Goal: Task Accomplishment & Management: Use online tool/utility

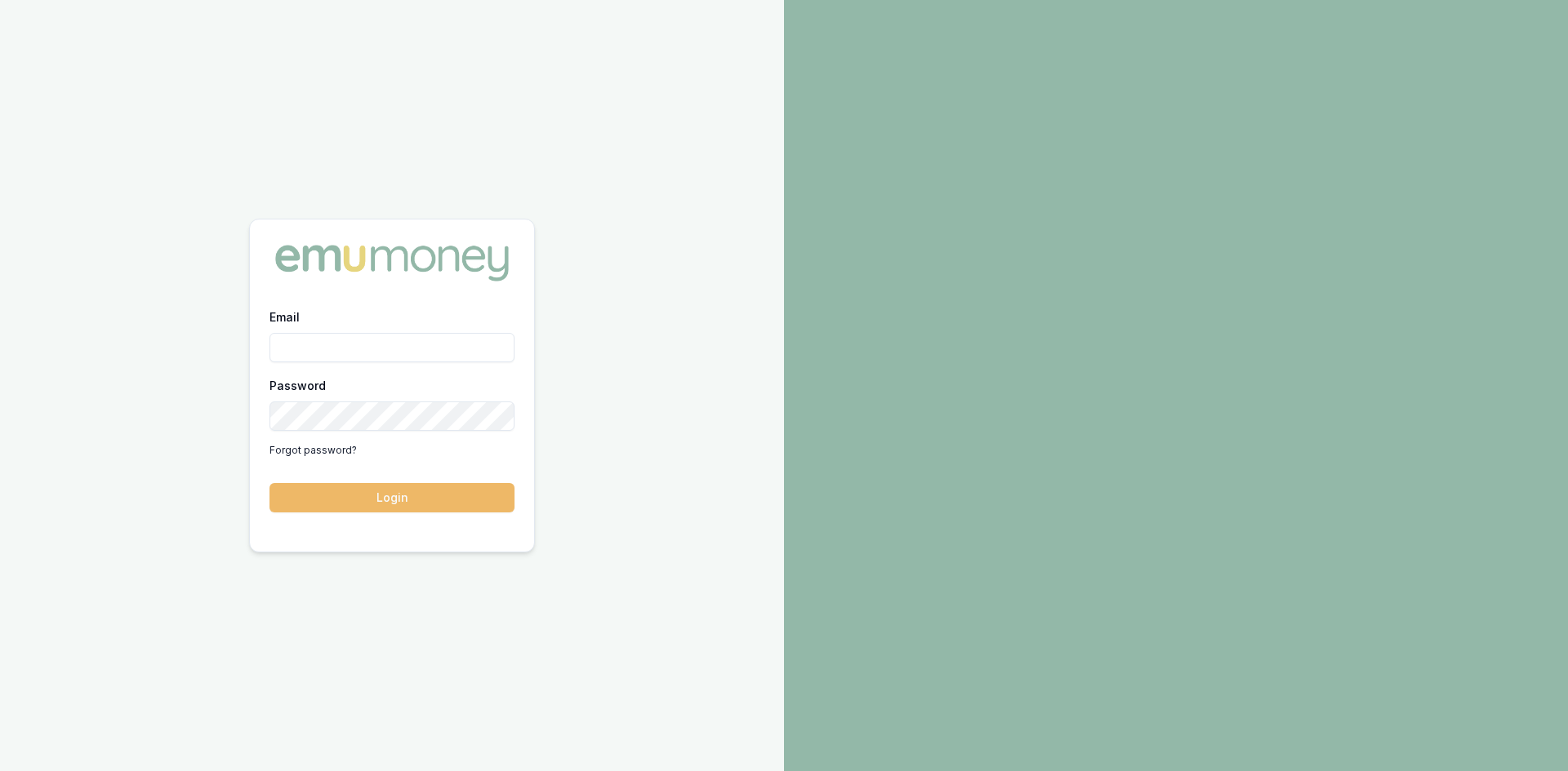
type input "steven.nguyen@emumoney.com.au"
click at [390, 506] on button "Login" at bounding box center [392, 498] width 245 height 30
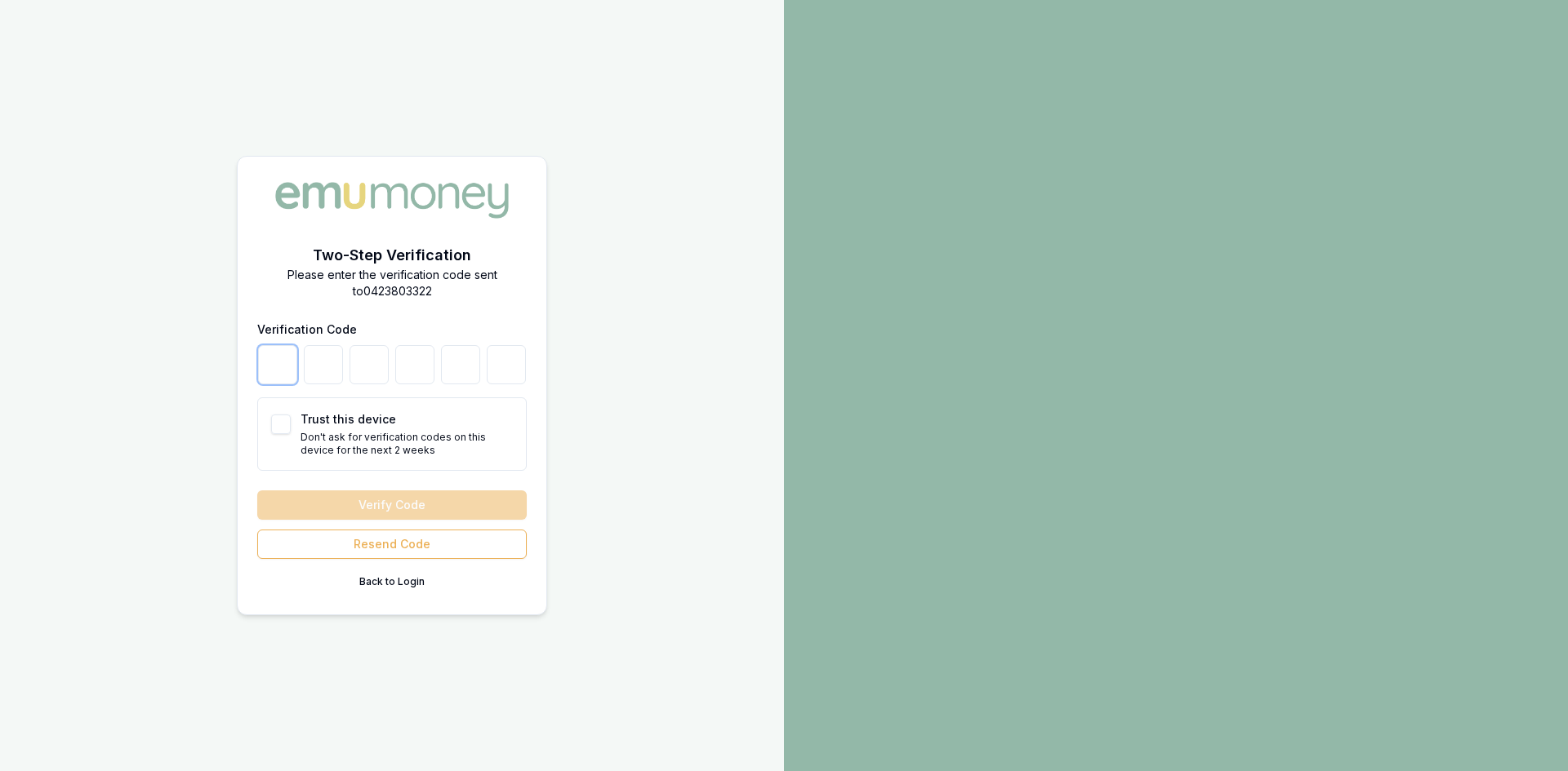
click at [262, 369] on input "number" at bounding box center [277, 365] width 39 height 39
type input "7"
type input "6"
type input "7"
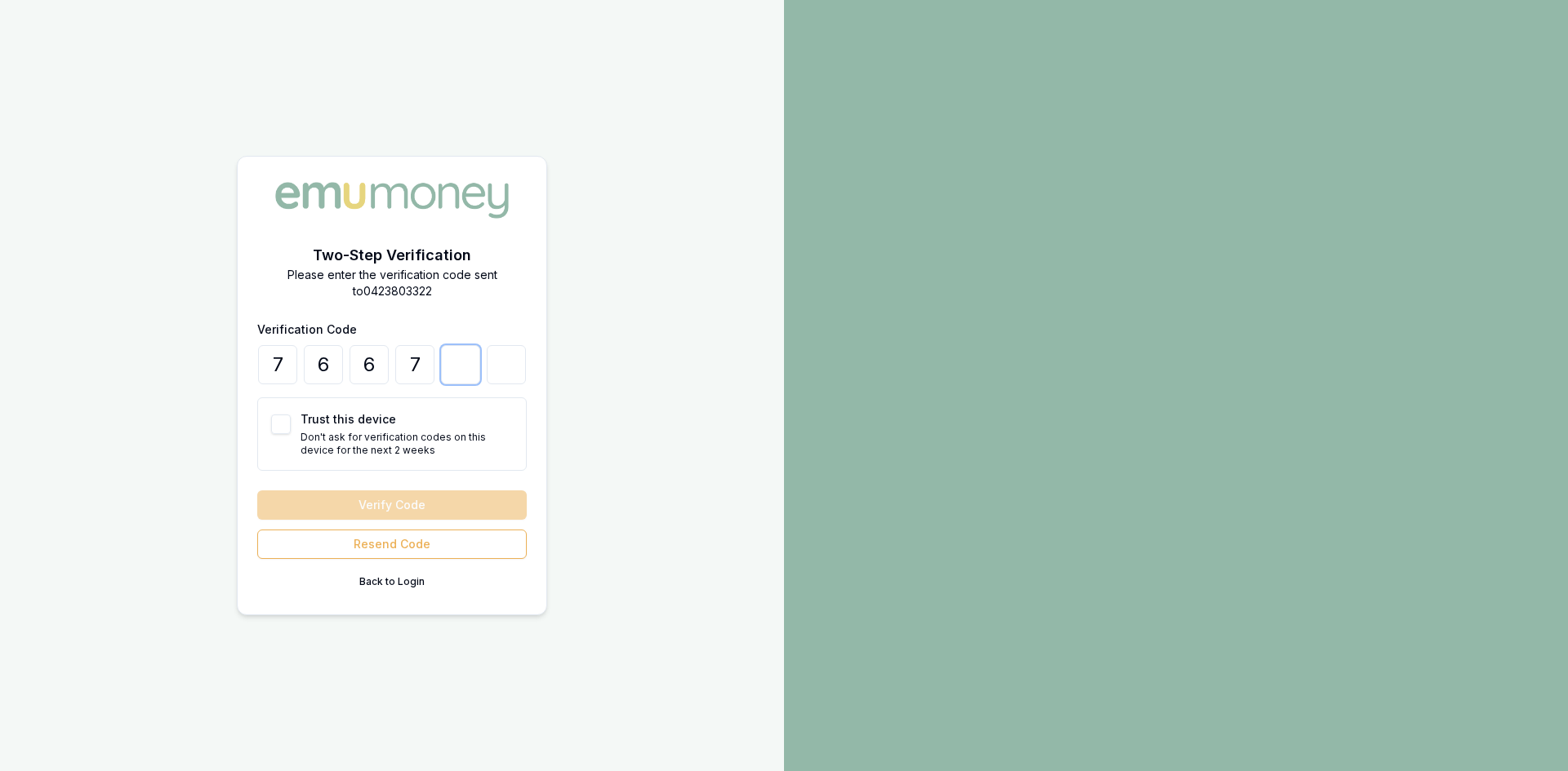
type input "5"
type input "1"
click at [282, 435] on div "Trust this device Don't ask for verification codes on this device for the next …" at bounding box center [392, 434] width 270 height 74
click at [285, 429] on button "Trust this device" at bounding box center [280, 424] width 20 height 20
checkbox input "true"
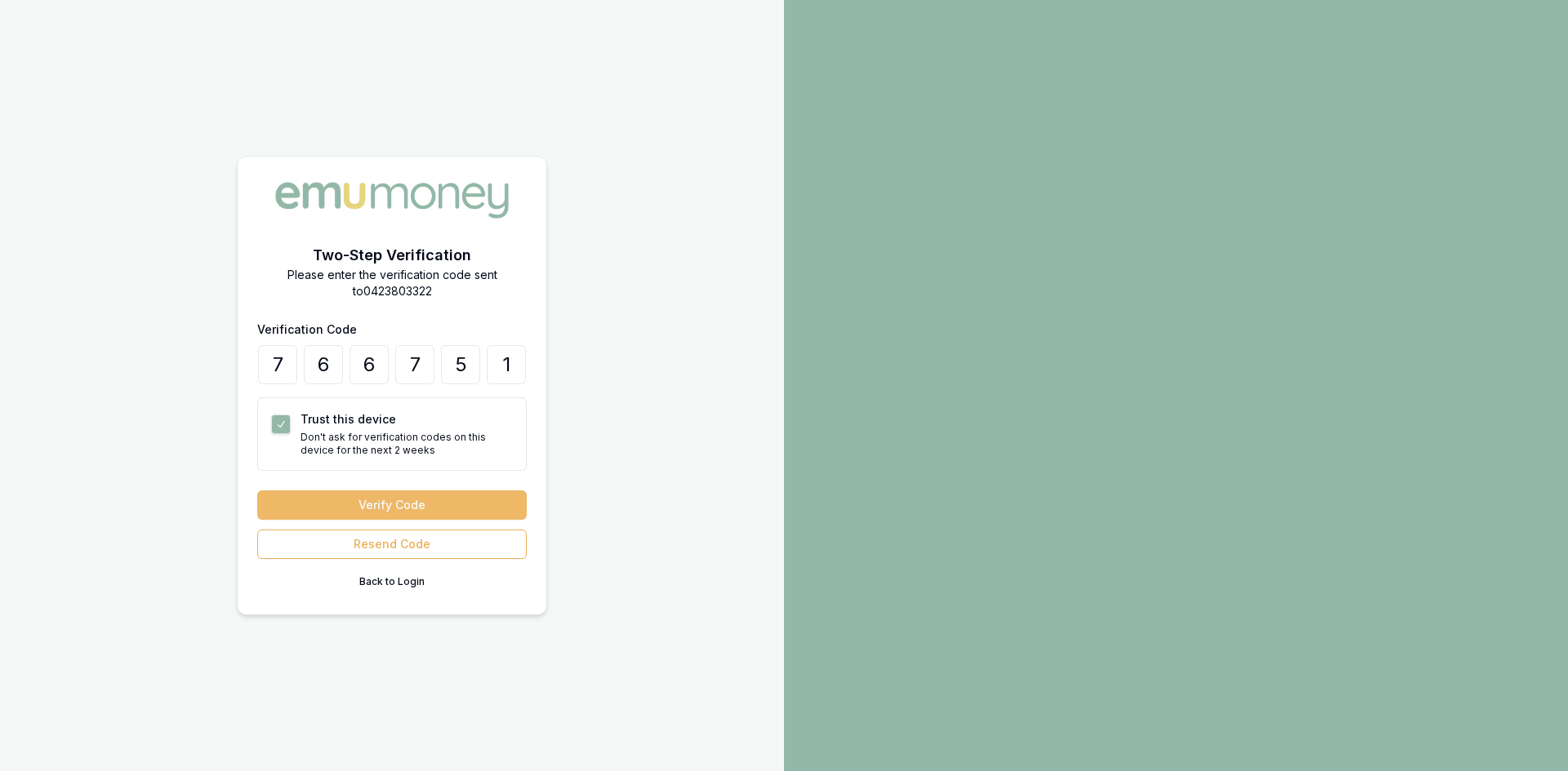
click at [368, 504] on button "Verify Code" at bounding box center [392, 505] width 270 height 30
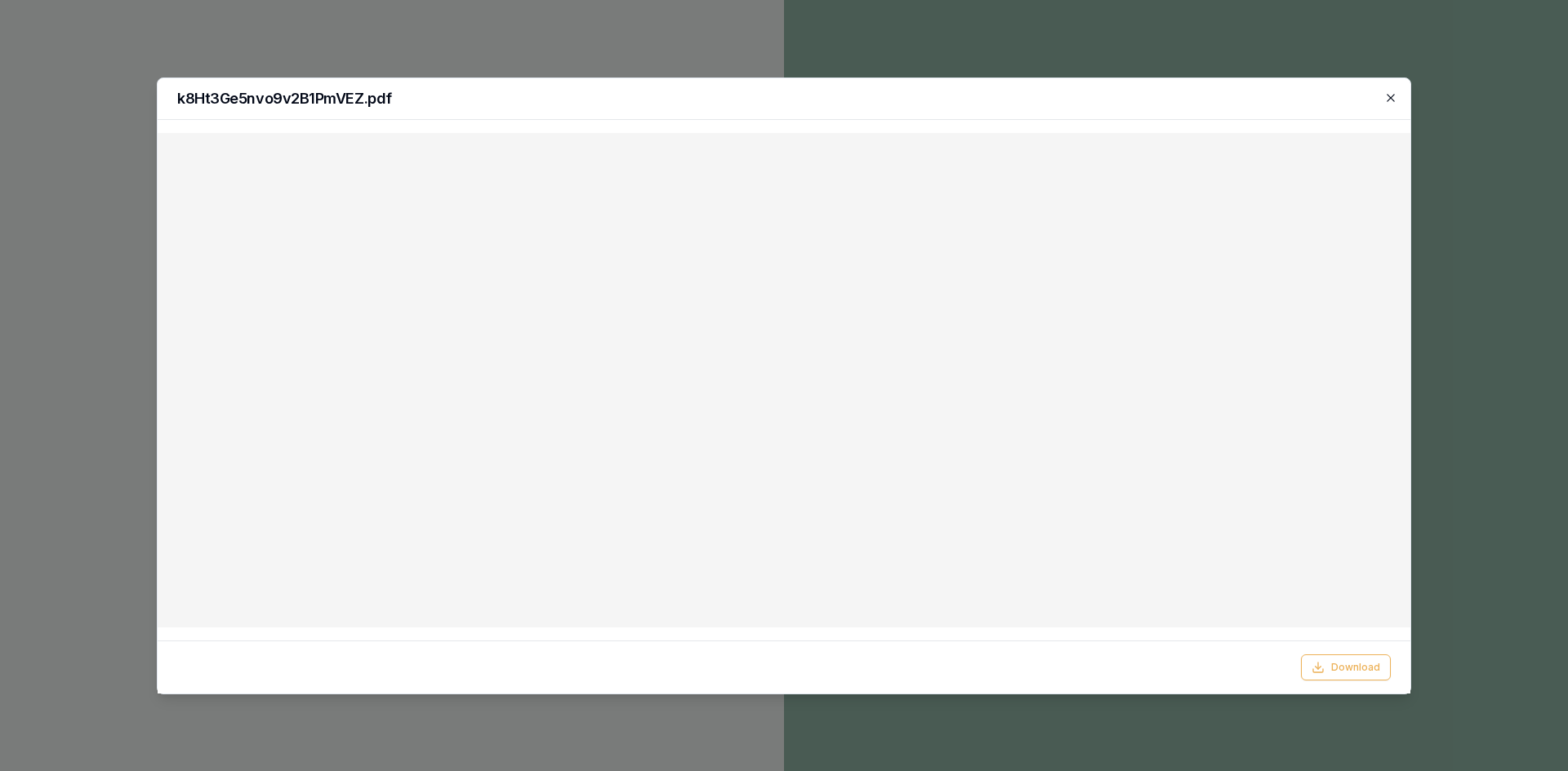
click at [1392, 98] on icon "button" at bounding box center [1390, 98] width 8 height 8
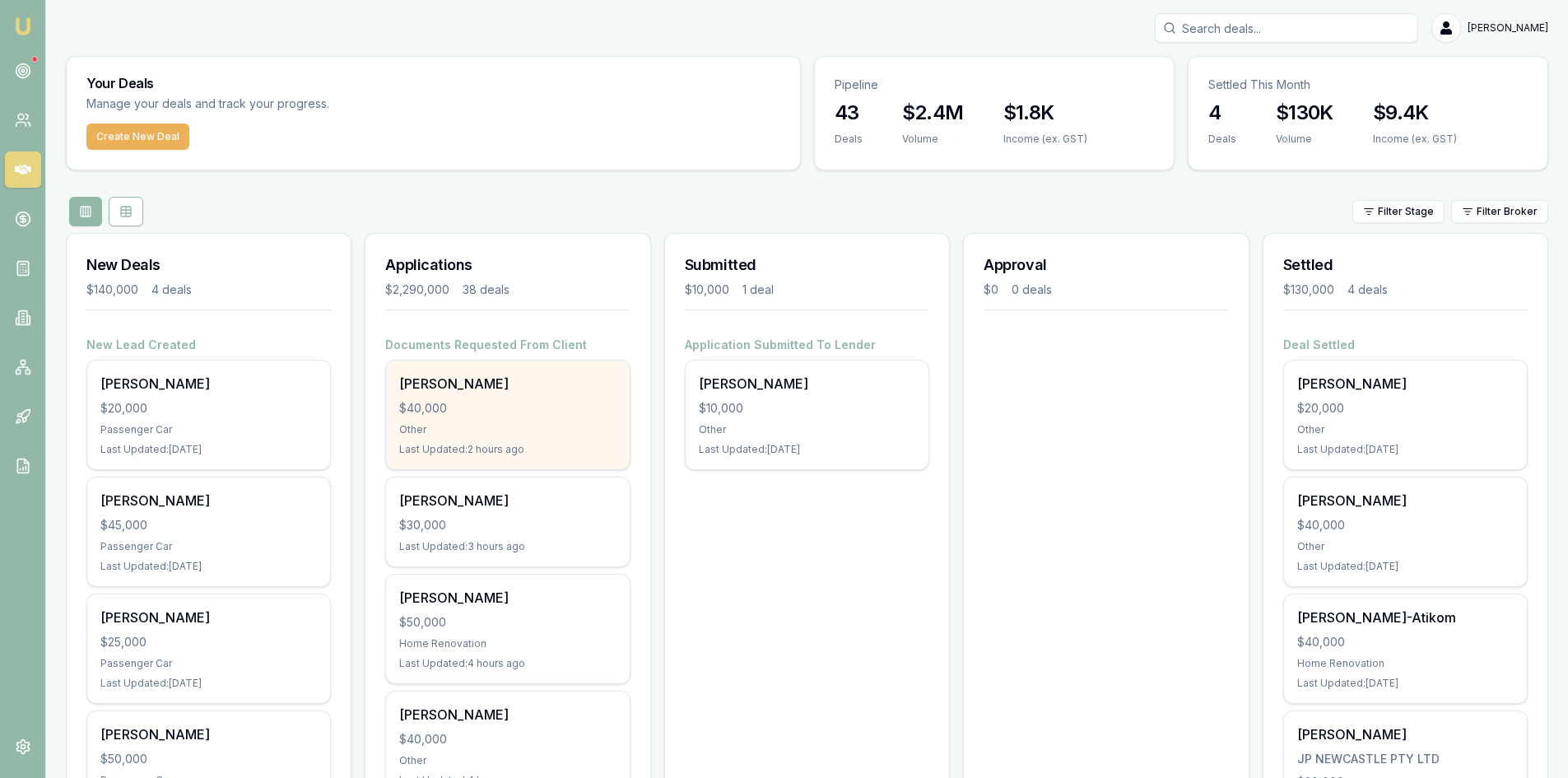
click at [489, 398] on div "christopher walles $40,000 Other Last Updated: 2 hours ago" at bounding box center [507, 415] width 243 height 109
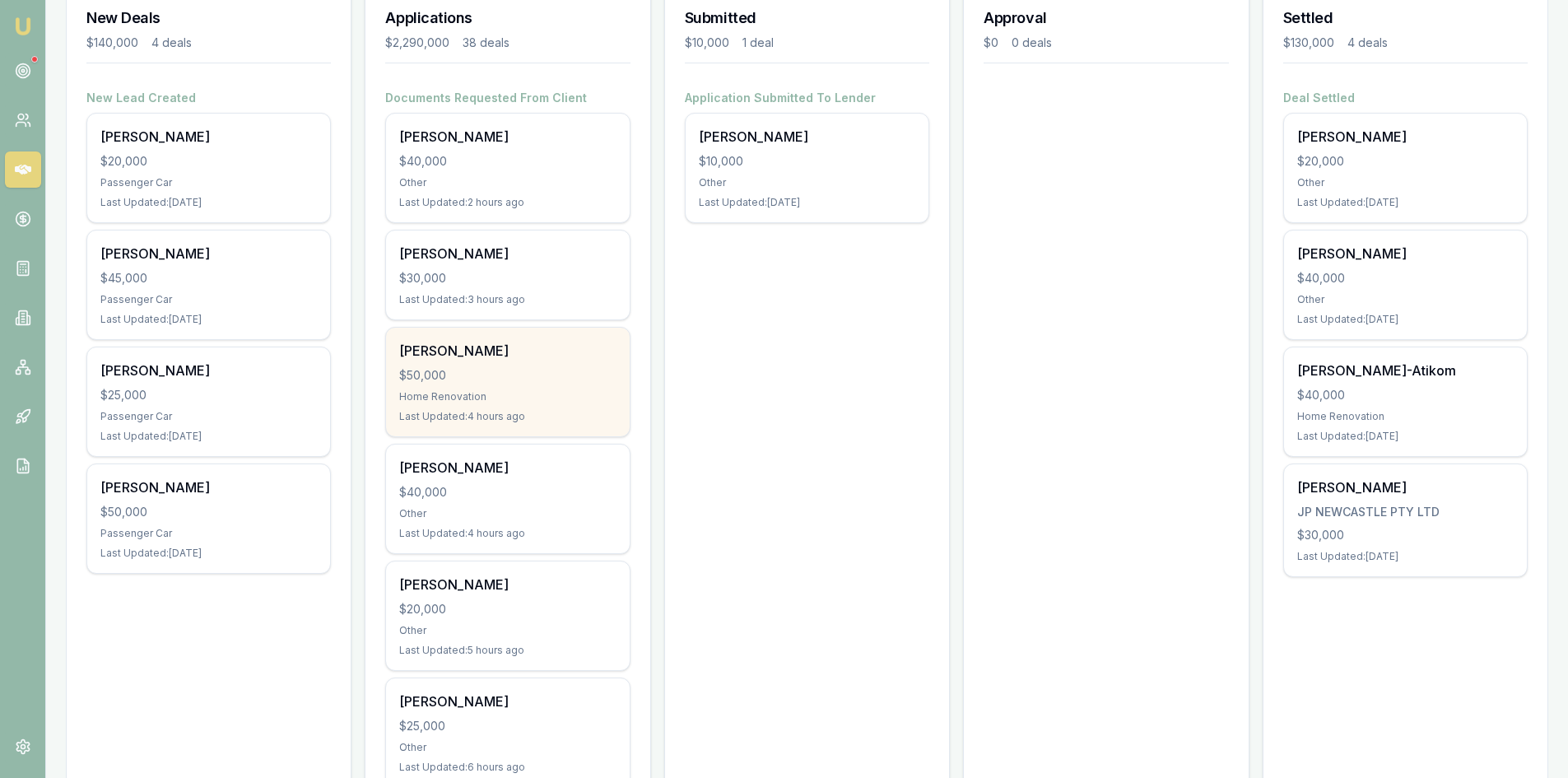
scroll to position [330, 0]
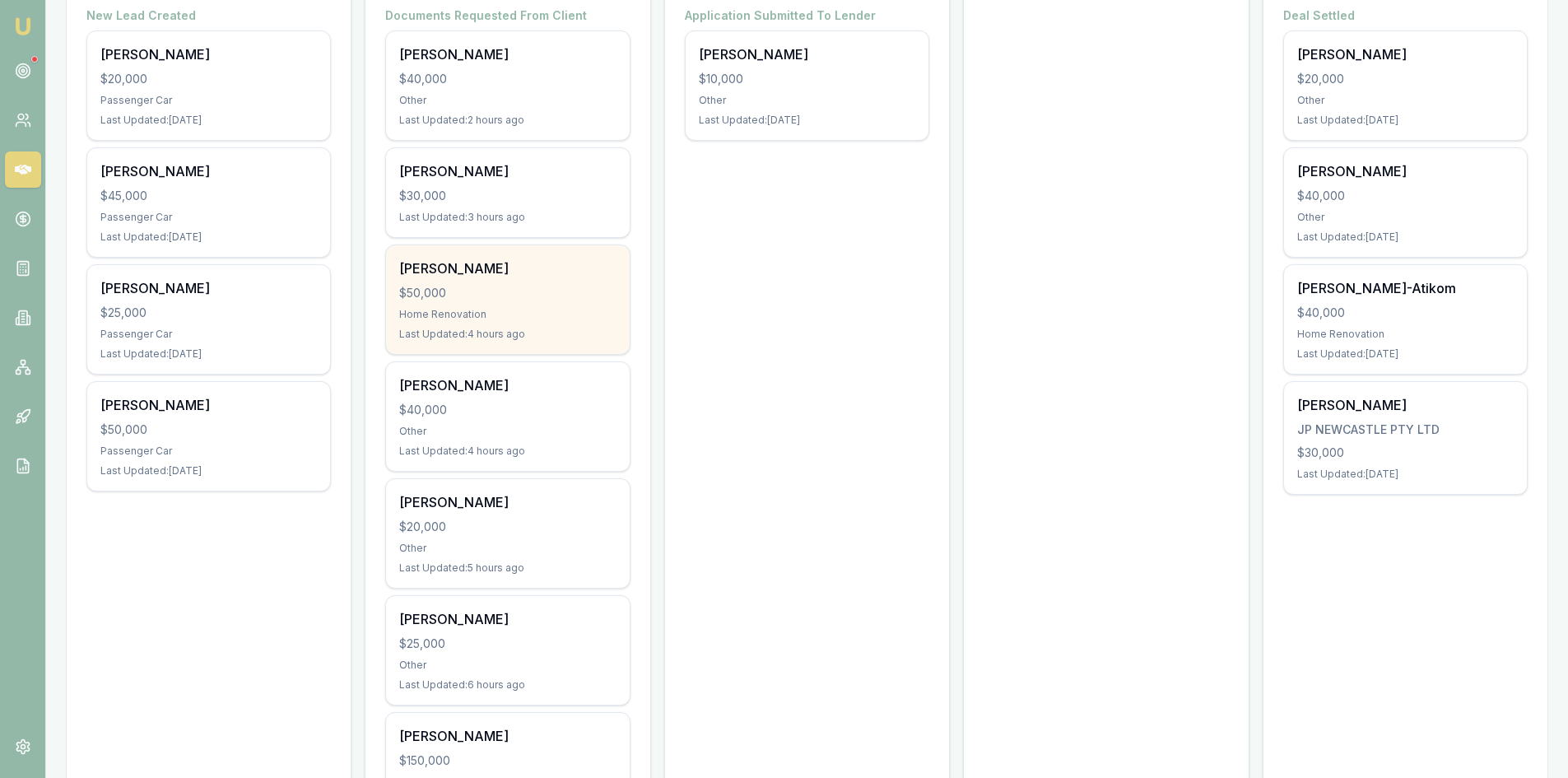
click at [443, 416] on div "$40,000" at bounding box center [507, 410] width 216 height 16
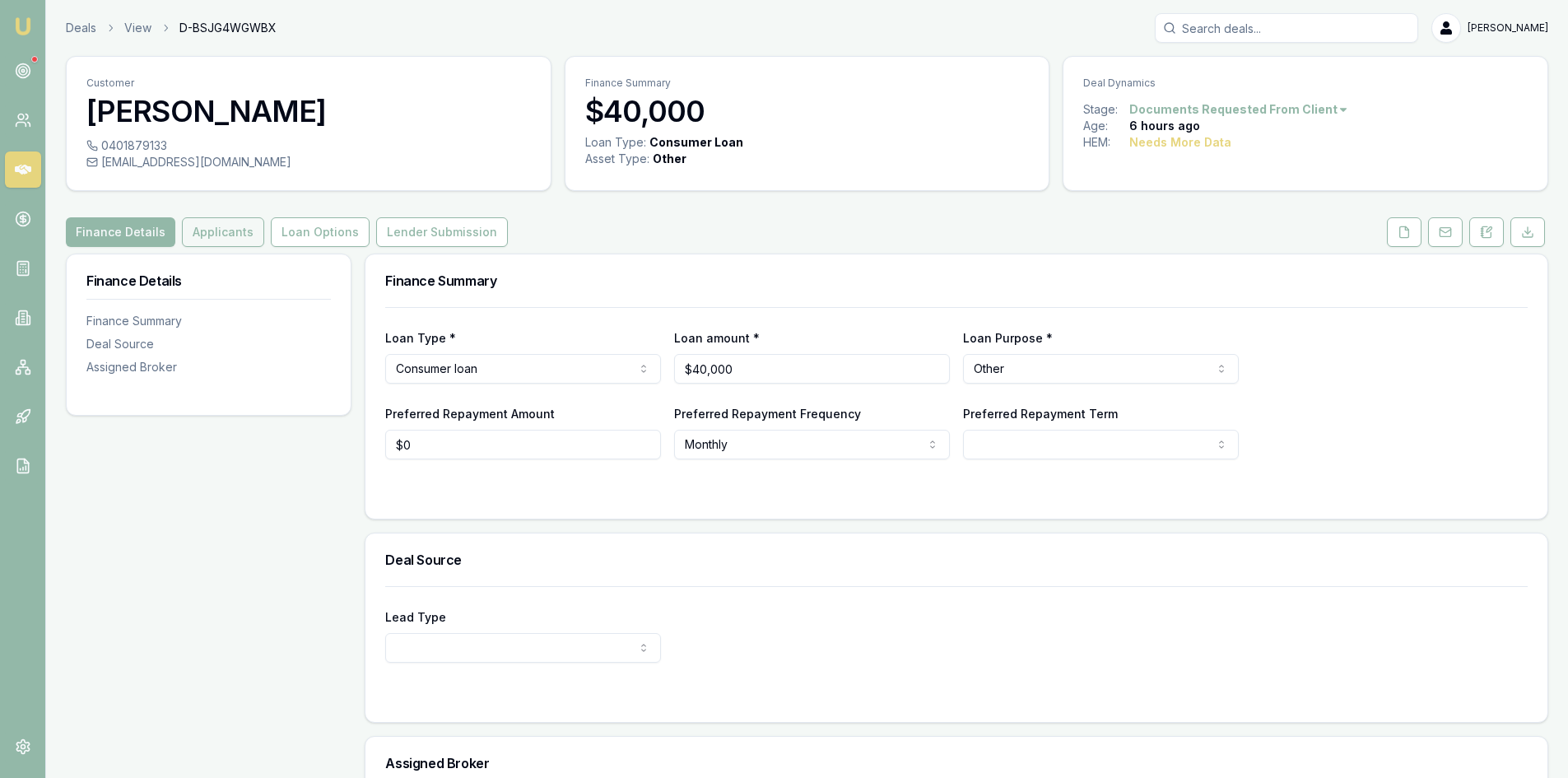
click at [220, 241] on button "Applicants" at bounding box center [223, 232] width 82 height 30
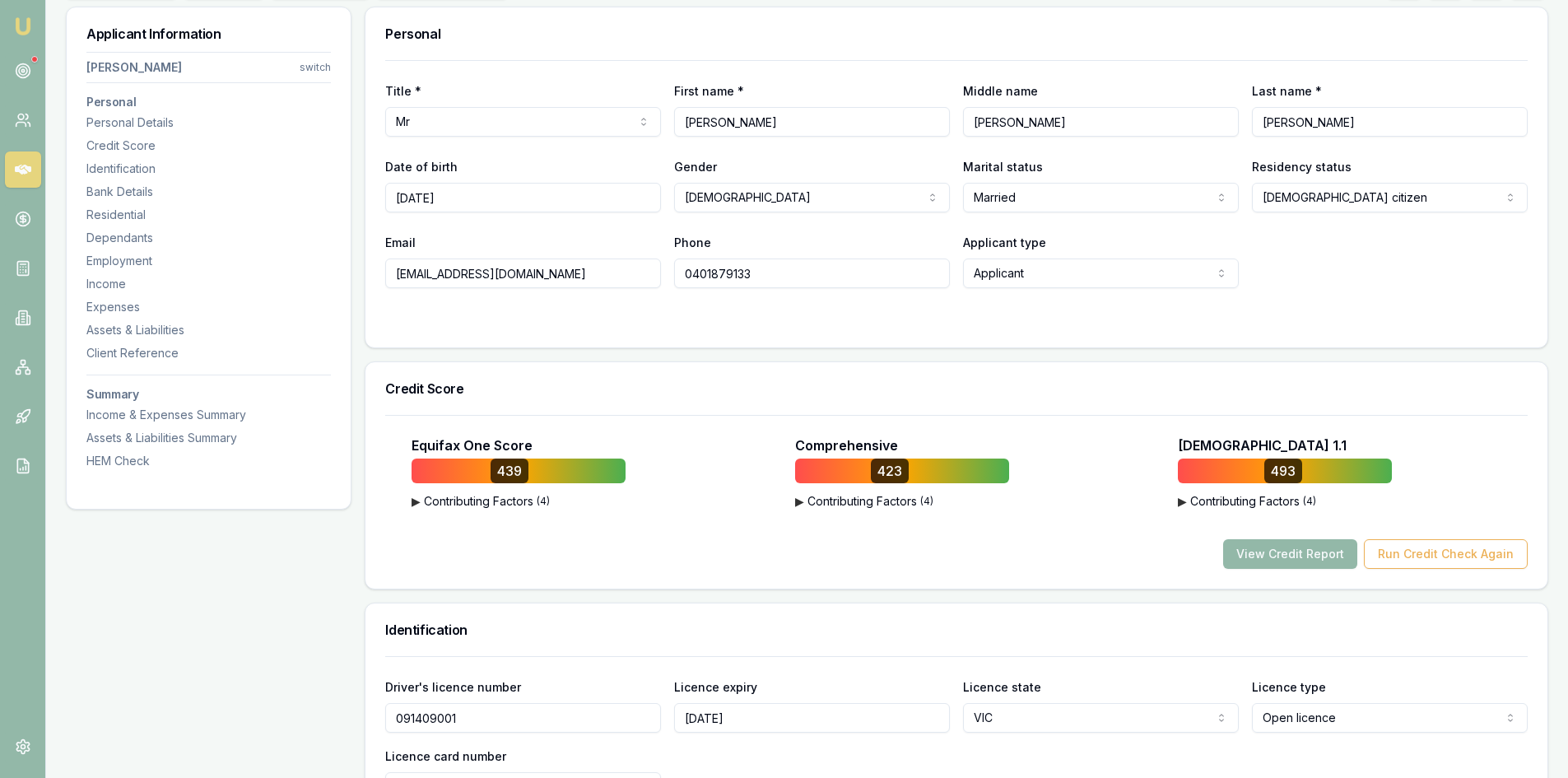
scroll to position [330, 0]
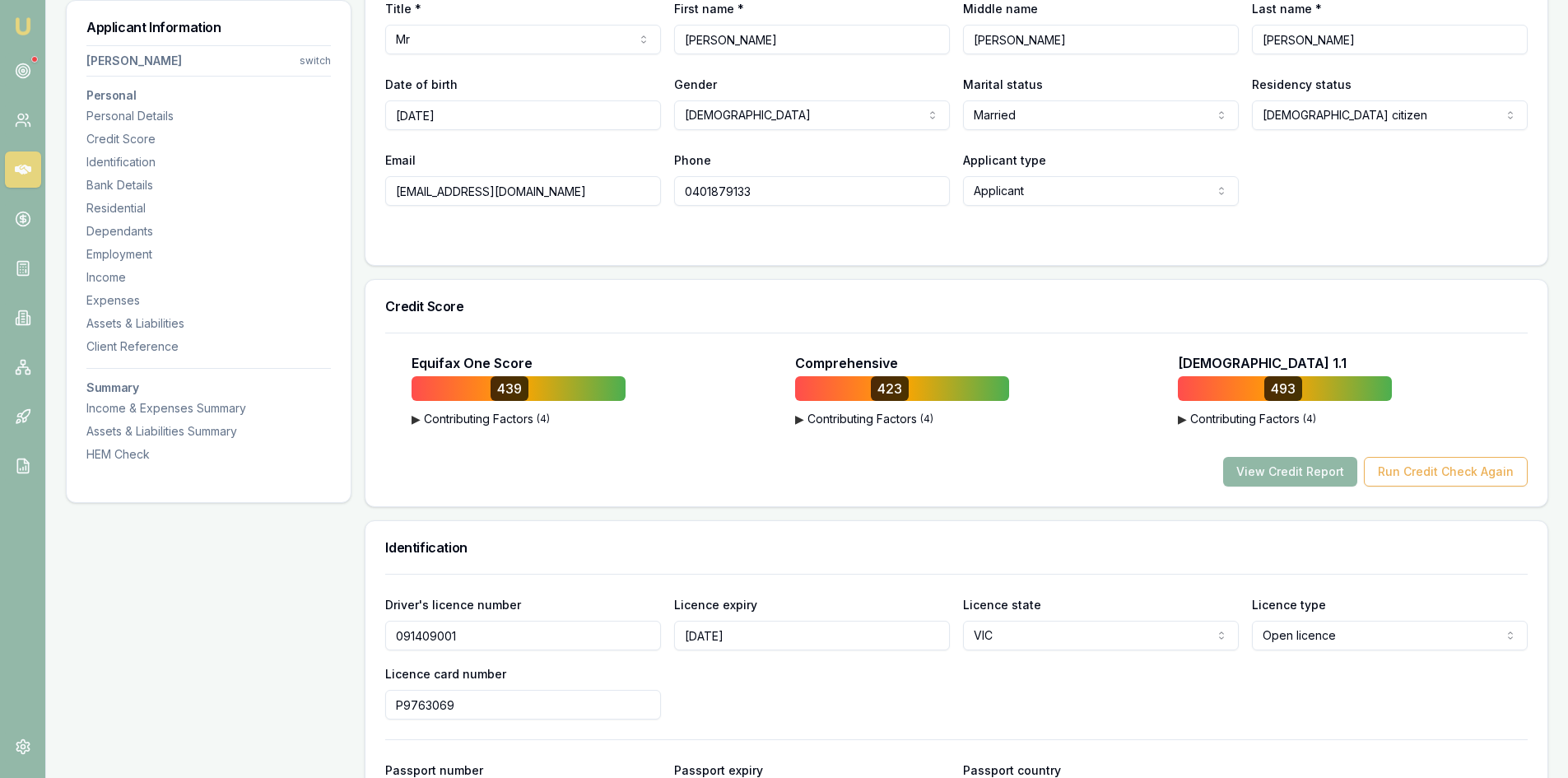
click at [1279, 484] on button "View Credit Report" at bounding box center [1290, 472] width 134 height 30
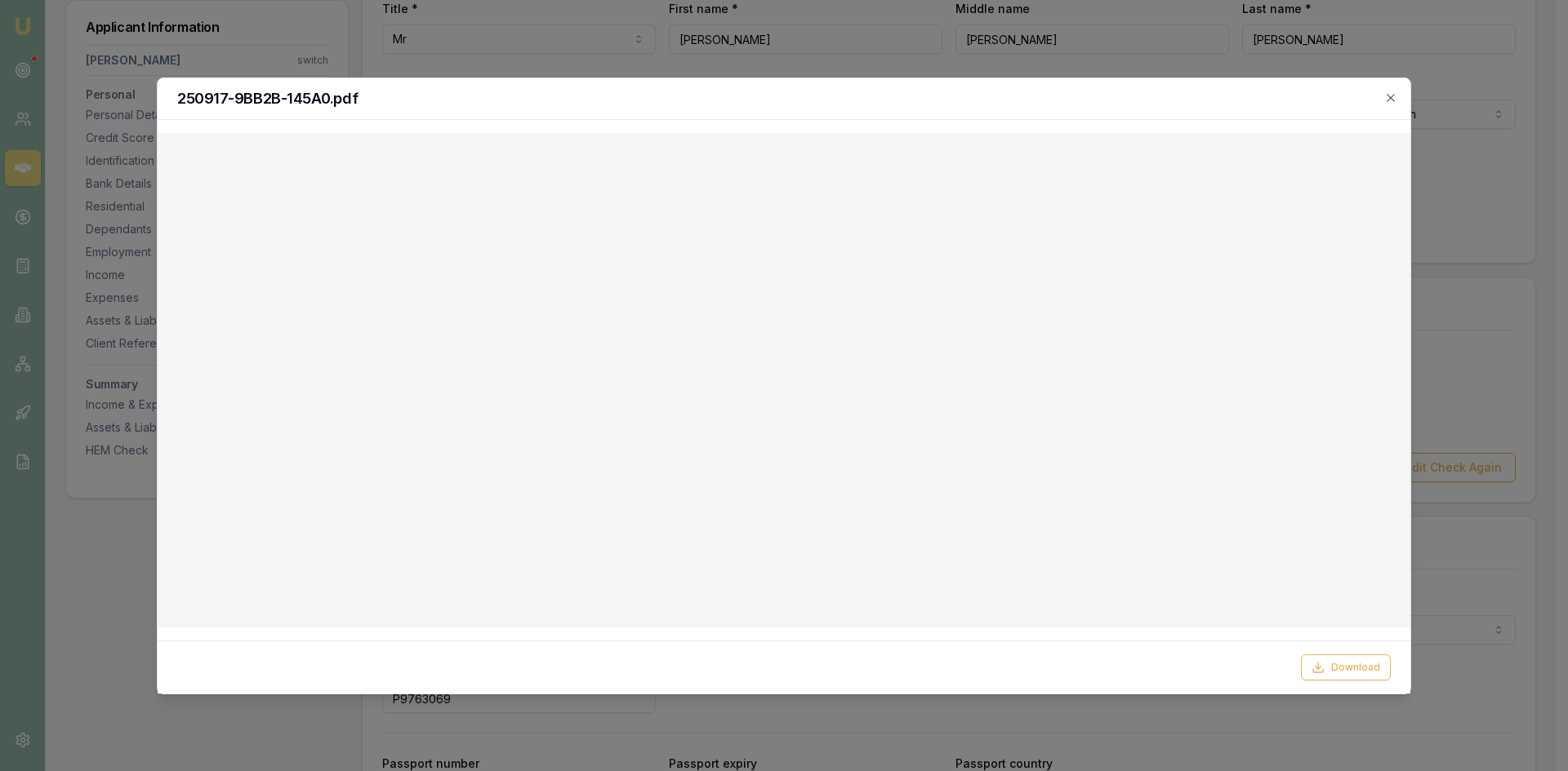
drag, startPoint x: 520, startPoint y: 69, endPoint x: 504, endPoint y: 64, distance: 16.8
click at [520, 69] on div at bounding box center [784, 385] width 1568 height 771
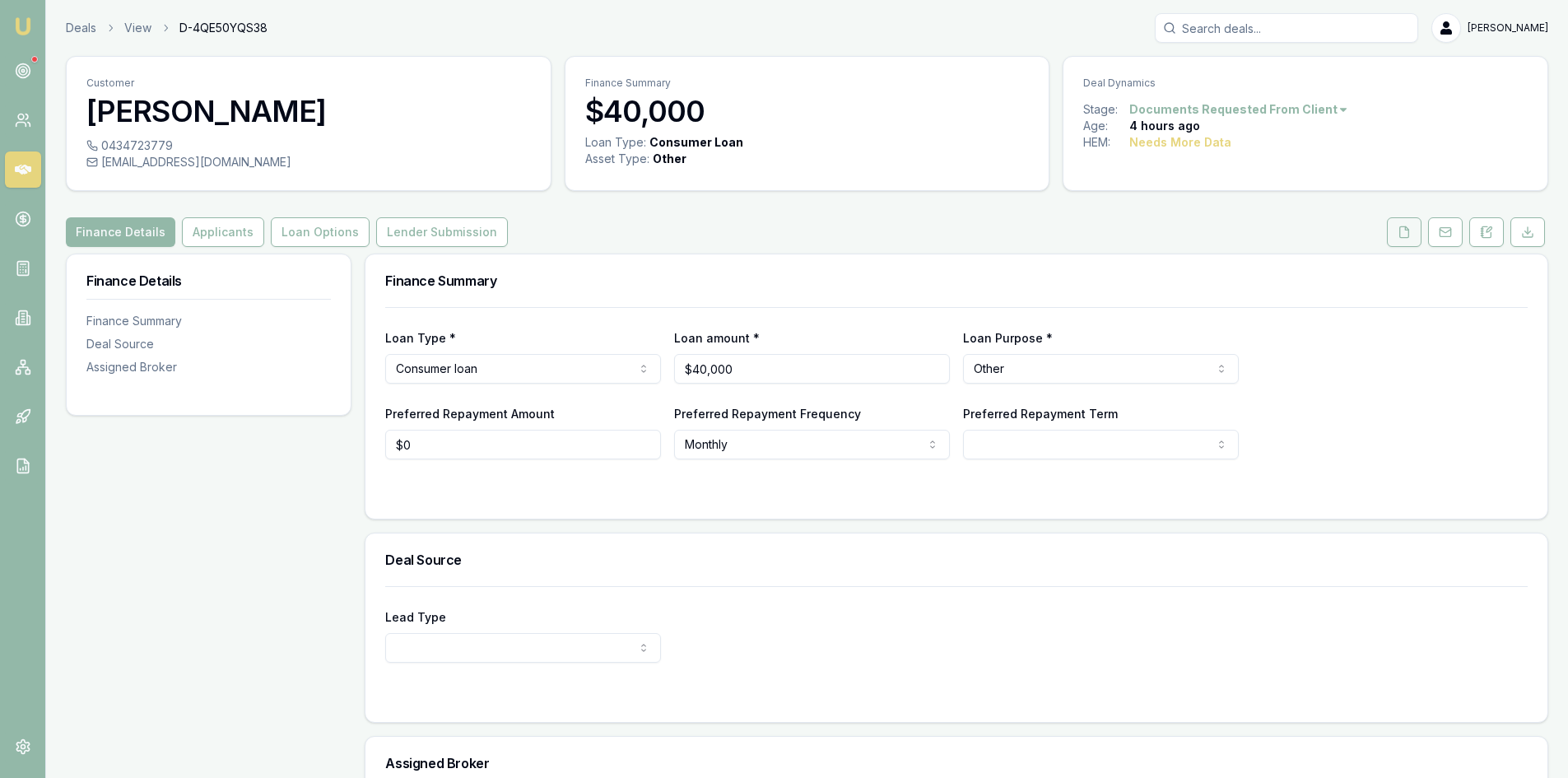
click at [1407, 235] on icon at bounding box center [1404, 232] width 13 height 13
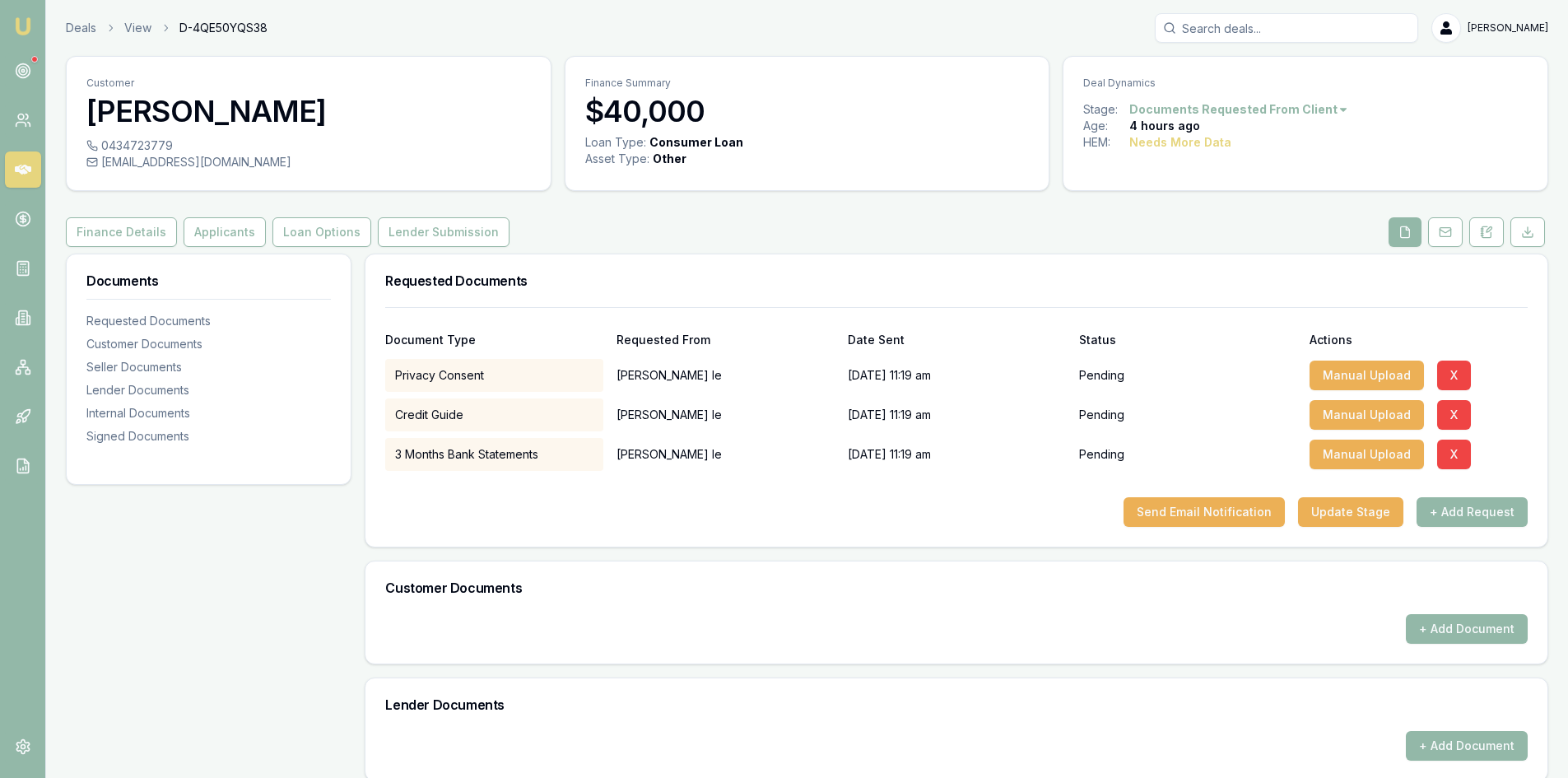
click at [21, 167] on icon at bounding box center [22, 169] width 16 height 10
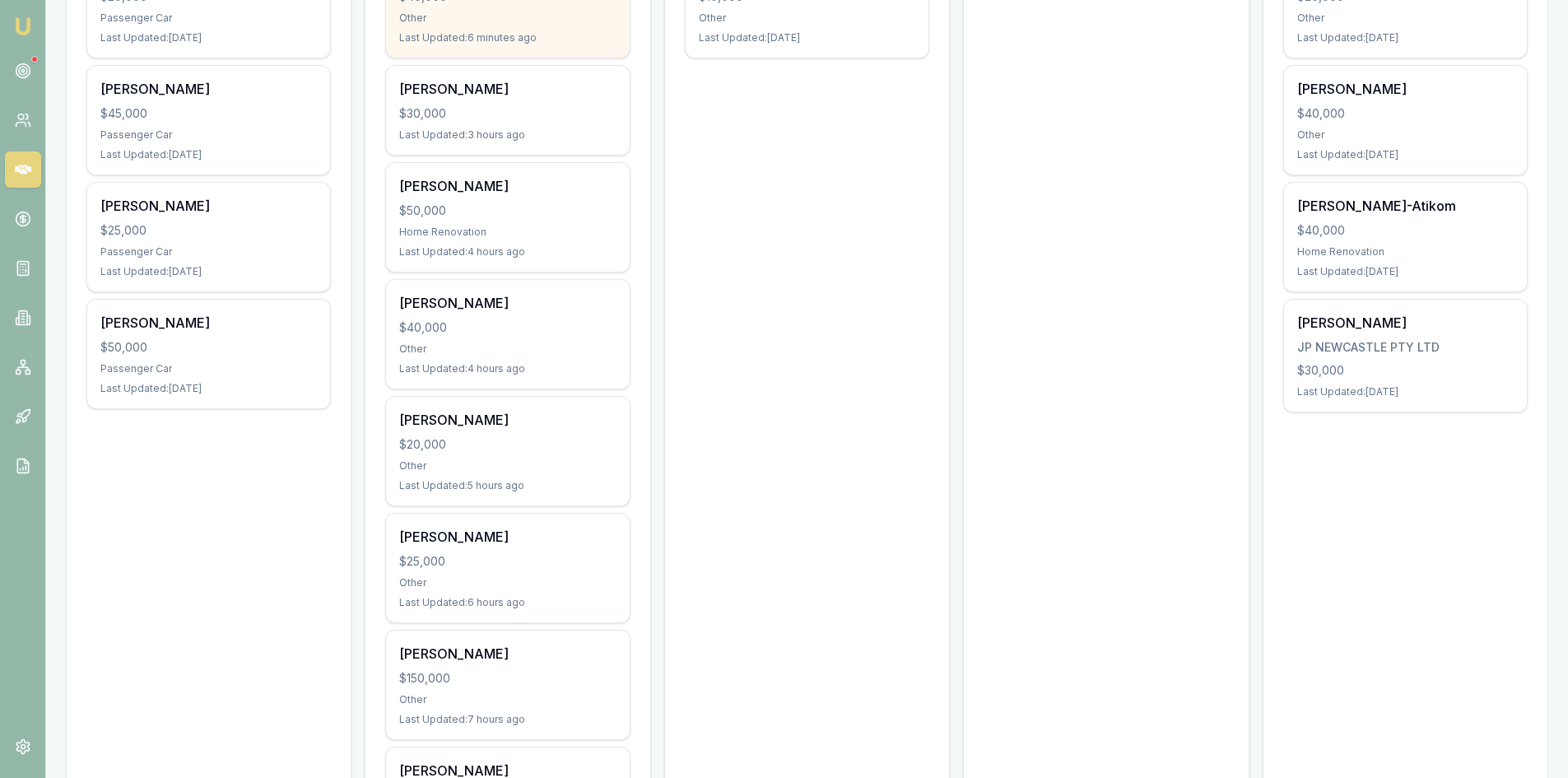
scroll to position [494, 0]
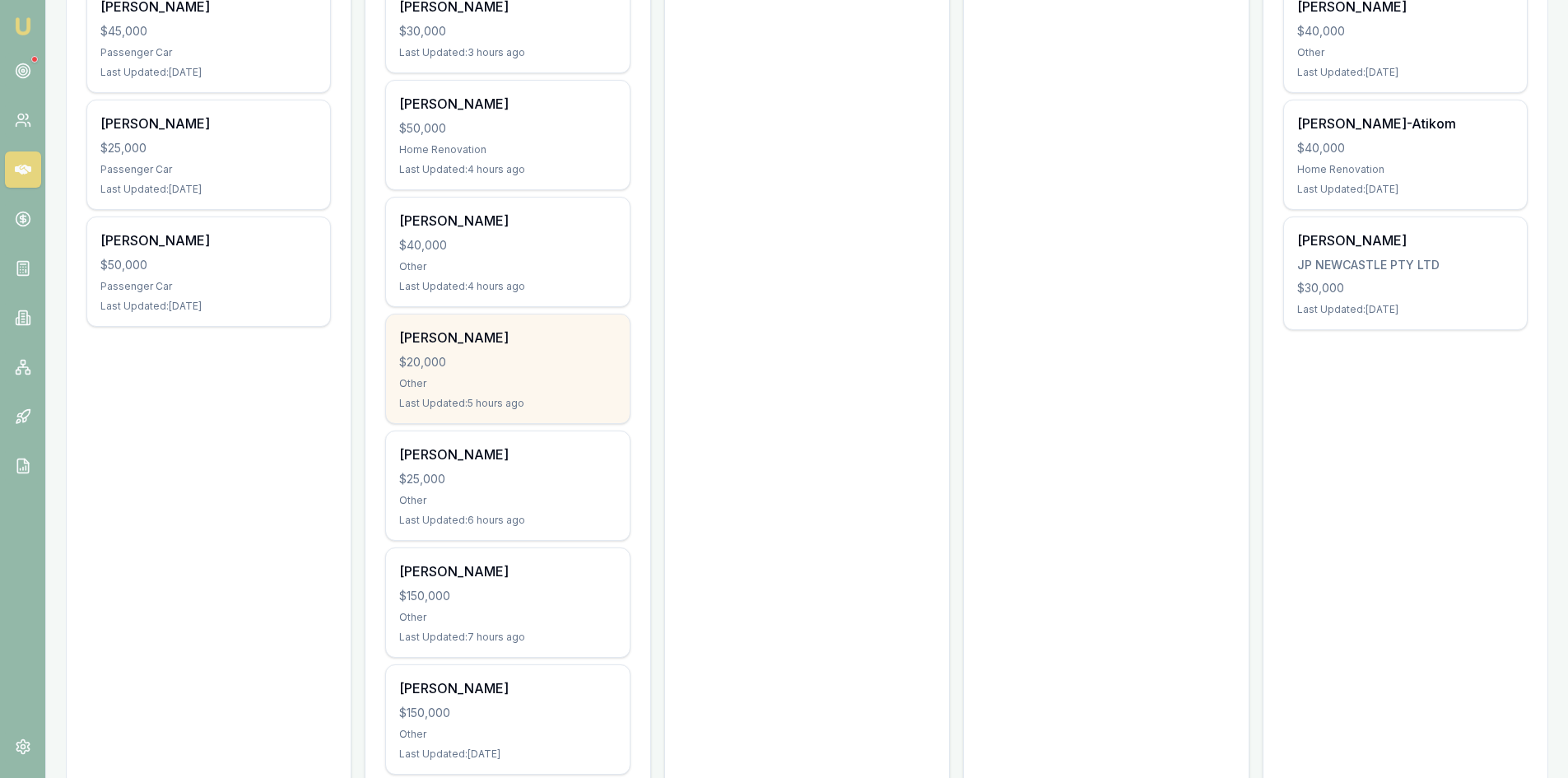
click at [519, 358] on div "$20,000" at bounding box center [507, 362] width 216 height 16
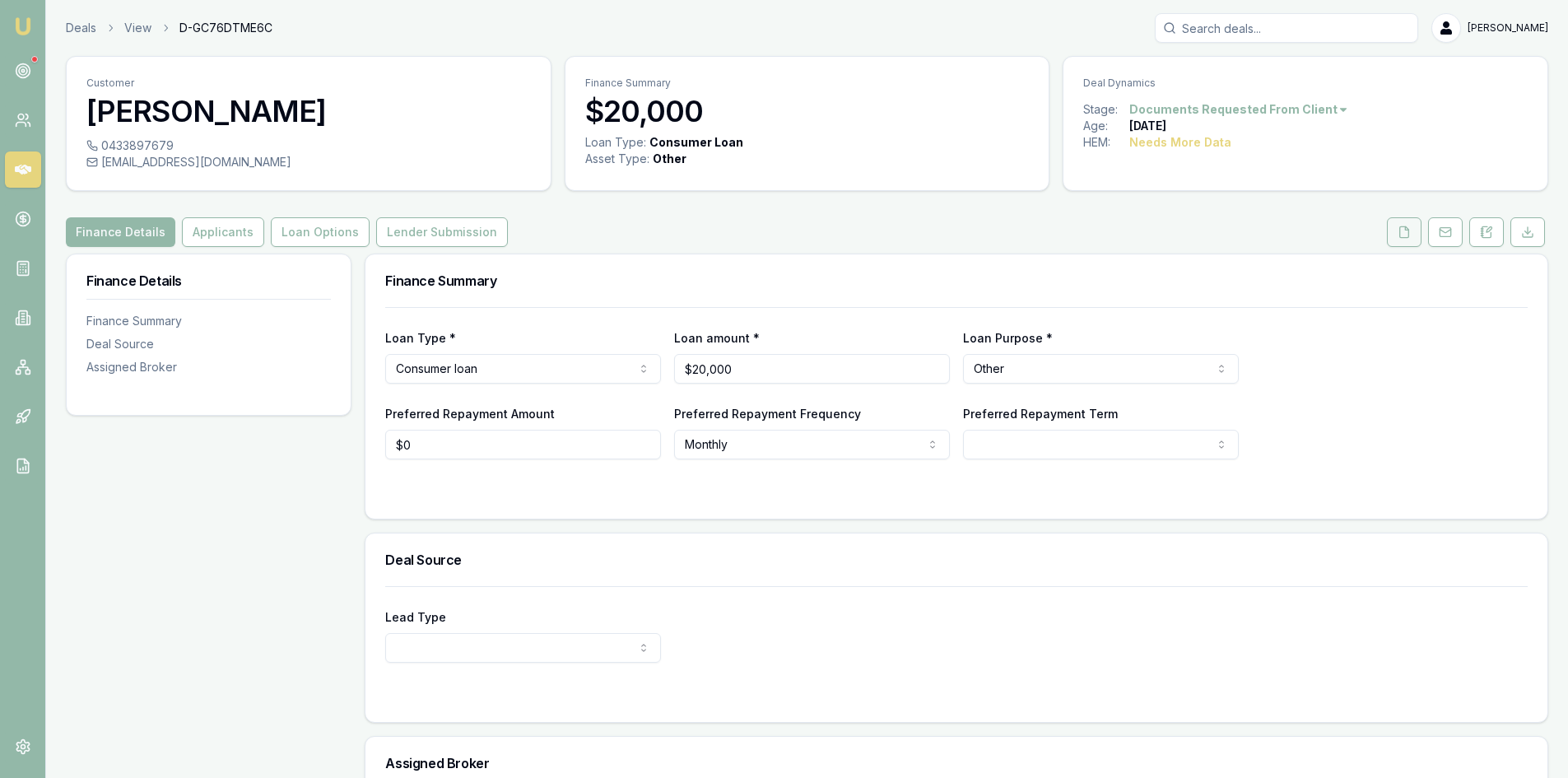
click at [1405, 235] on icon at bounding box center [1404, 232] width 13 height 13
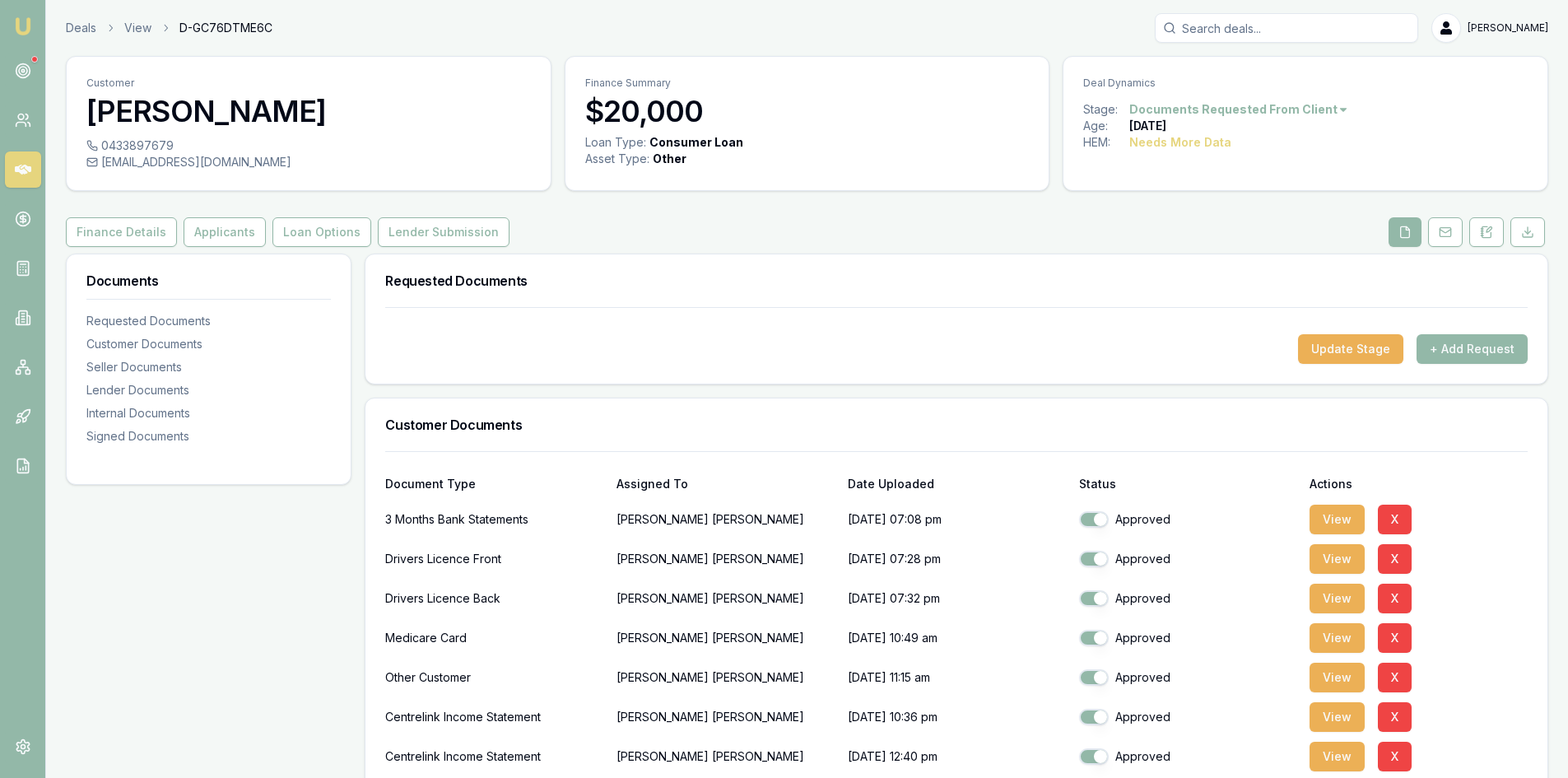
scroll to position [247, 0]
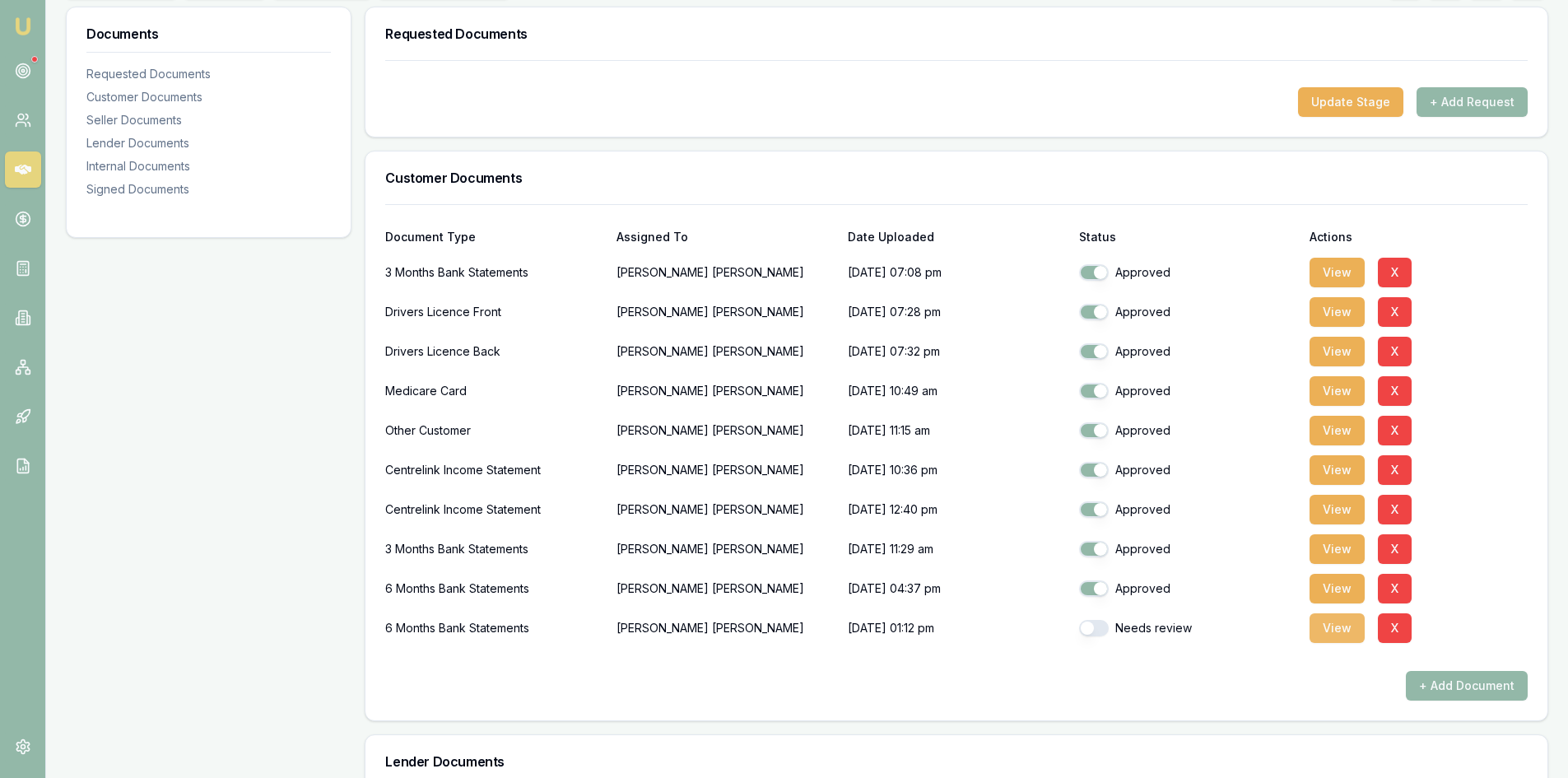
click at [1319, 636] on button "View" at bounding box center [1337, 628] width 55 height 30
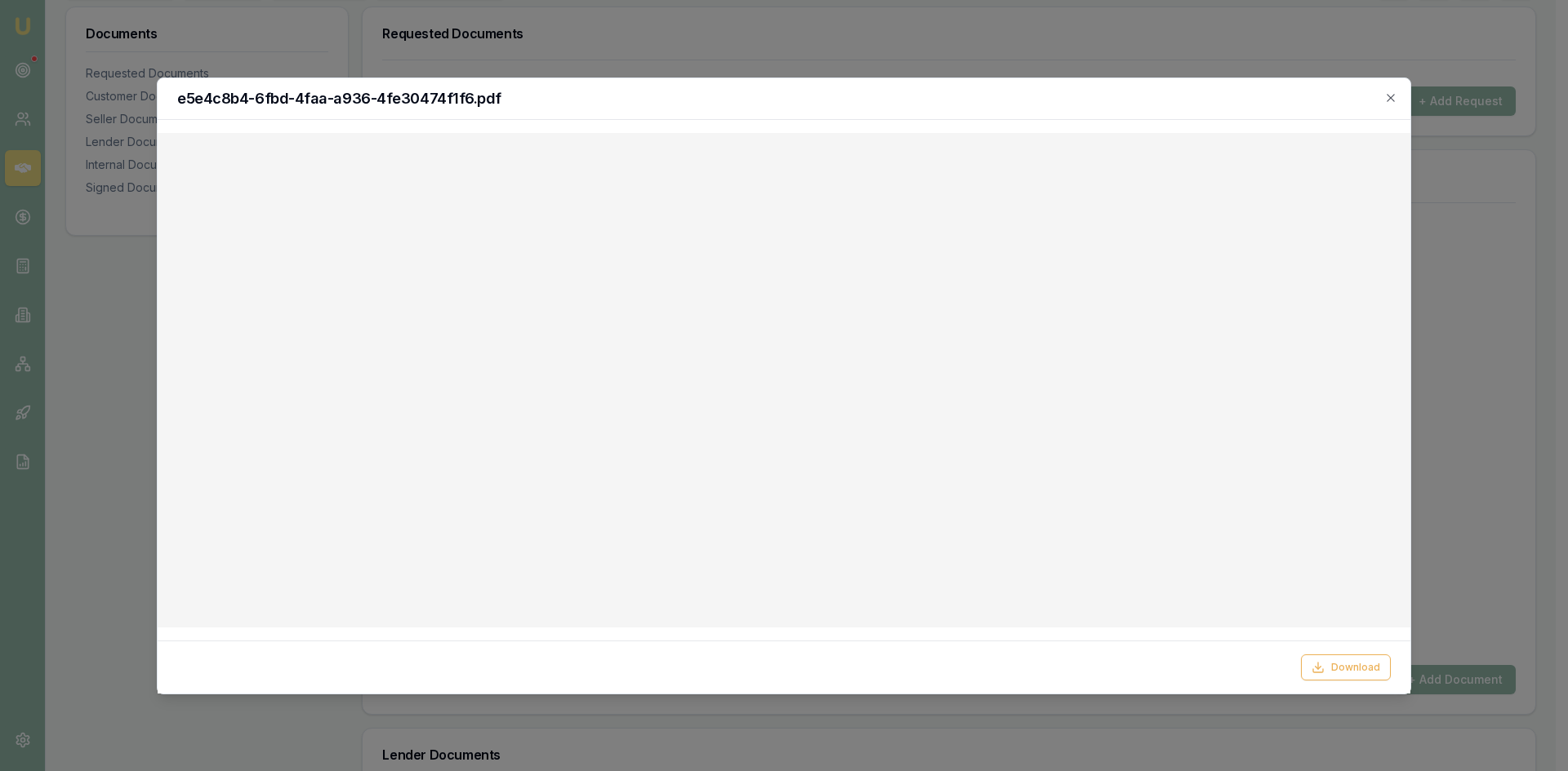
click at [1397, 98] on div "e5e4c8b4-6fbd-4faa-a936-4fe30474f1f6.pdf" at bounding box center [784, 98] width 1252 height 42
click at [1392, 97] on icon "button" at bounding box center [1390, 98] width 8 height 8
